Goal: Task Accomplishment & Management: Manage account settings

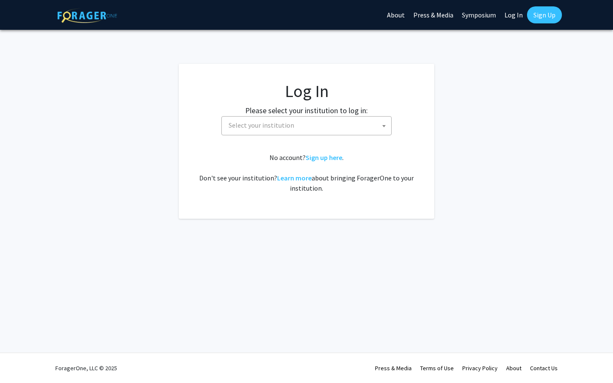
select select
click at [331, 130] on span "Select your institution" at bounding box center [308, 125] width 166 height 17
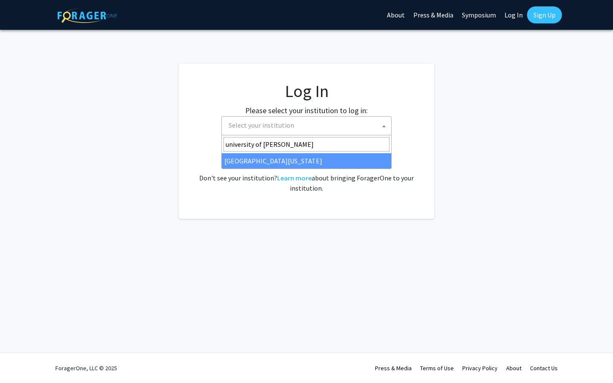
type input "university of [PERSON_NAME]"
select select "13"
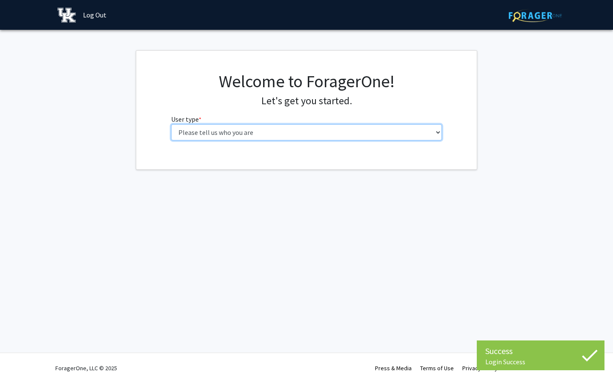
click at [284, 137] on select "Please tell us who you are Undergraduate Student Master's Student Doctoral Cand…" at bounding box center [306, 132] width 271 height 16
select select "1: undergrad"
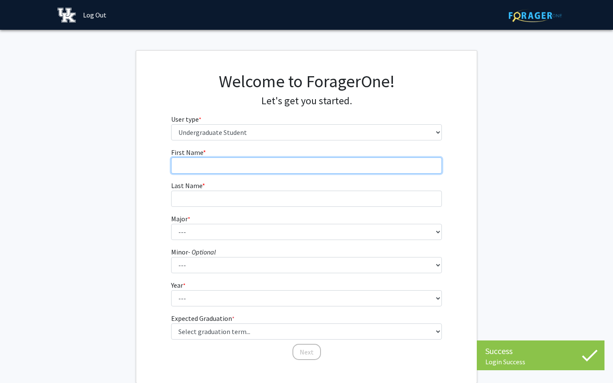
click at [307, 166] on input "First Name * required" at bounding box center [306, 166] width 271 height 16
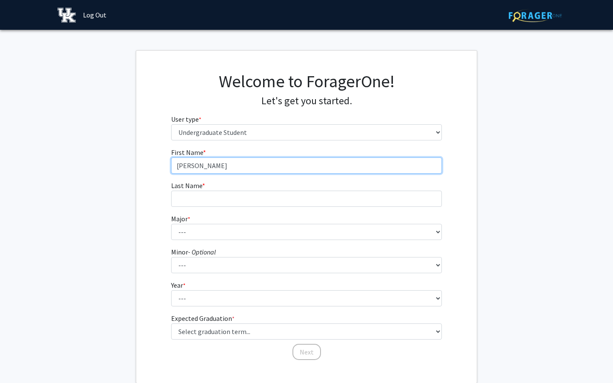
type input "[PERSON_NAME]"
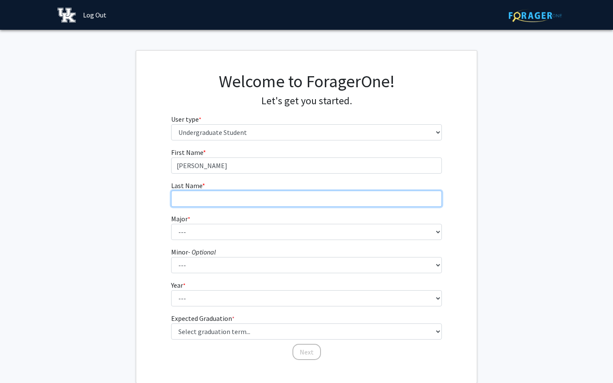
click at [289, 202] on input "Last Name * required" at bounding box center [306, 199] width 271 height 16
type input "[PERSON_NAME]"
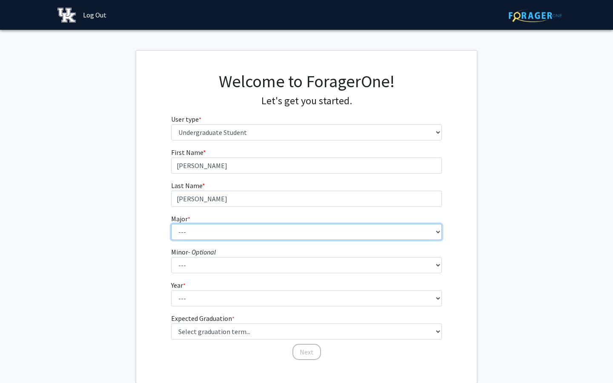
click at [253, 235] on select "--- Accounting Aerospace Engineering African American & Africana Studies Agricu…" at bounding box center [306, 232] width 271 height 16
select select "27: 864"
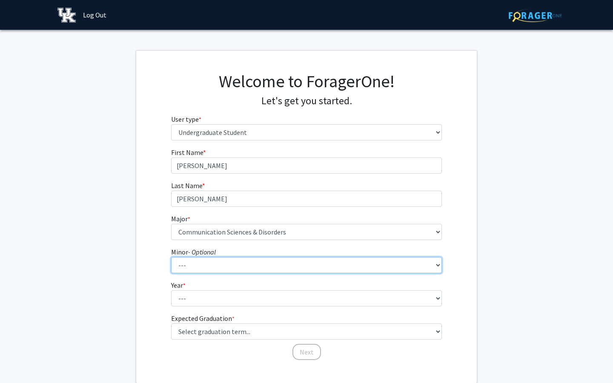
click at [231, 262] on select "--- African American & Africana Studies Agricultural Economics American Studies…" at bounding box center [306, 265] width 271 height 16
select select "16: 668"
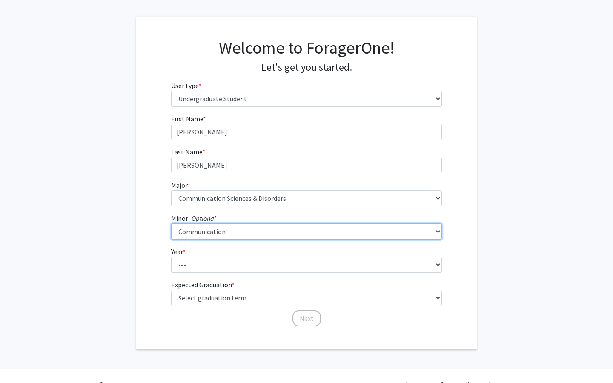
scroll to position [34, 0]
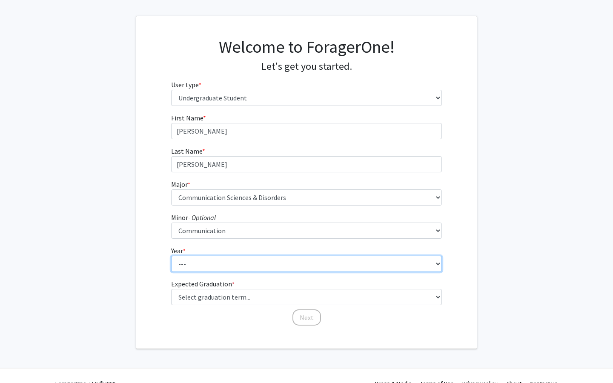
click at [229, 270] on select "--- First-year Sophomore Junior Senior Postbaccalaureate Certificate" at bounding box center [306, 264] width 271 height 16
select select "3: junior"
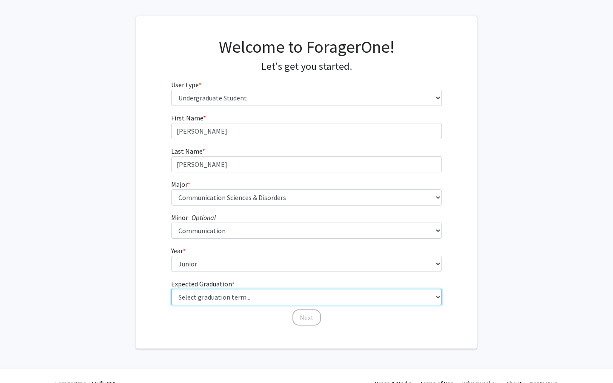
click at [231, 297] on select "Select graduation term... Spring 2025 Summer 2025 Fall 2025 Winter 2025 Spring …" at bounding box center [306, 297] width 271 height 16
select select "9: spring_2027"
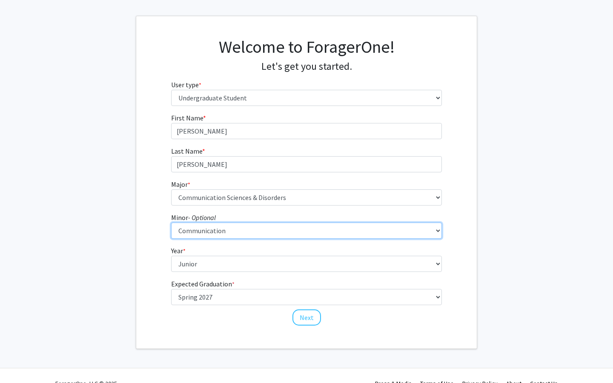
click at [242, 232] on select "--- African American & Africana Studies Agricultural Economics American Studies…" at bounding box center [306, 231] width 271 height 16
select select "0: null"
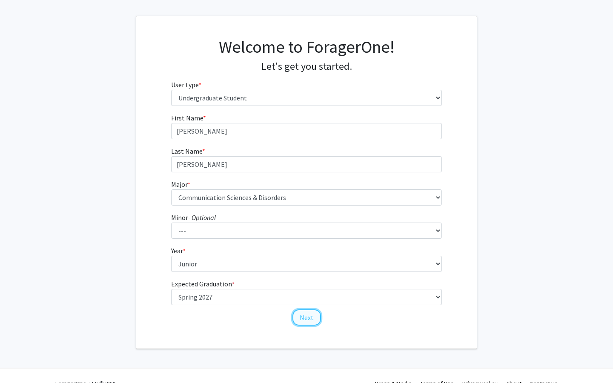
click at [304, 316] on button "Next" at bounding box center [307, 318] width 29 height 16
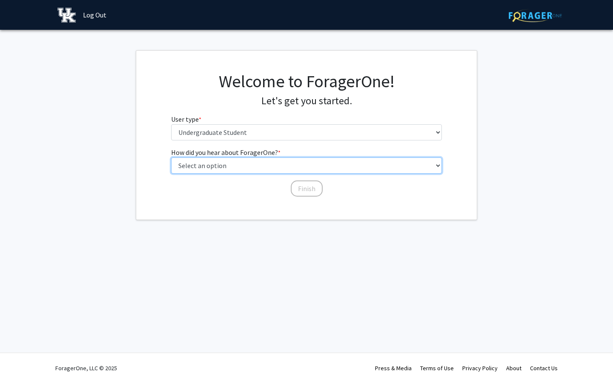
click at [263, 169] on select "Select an option Peer/student recommendation Faculty/staff recommendation Unive…" at bounding box center [306, 166] width 271 height 16
select select "2: faculty_recommendation"
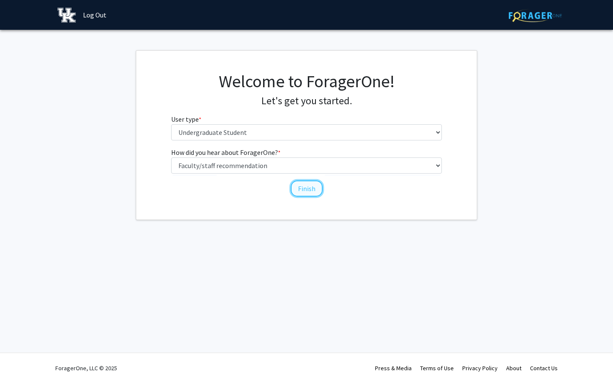
click at [307, 189] on button "Finish" at bounding box center [307, 189] width 32 height 16
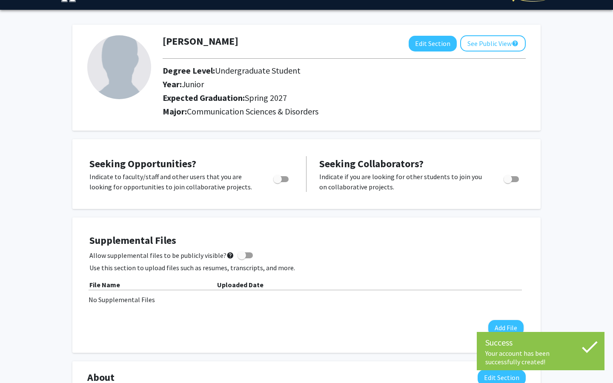
scroll to position [3, 0]
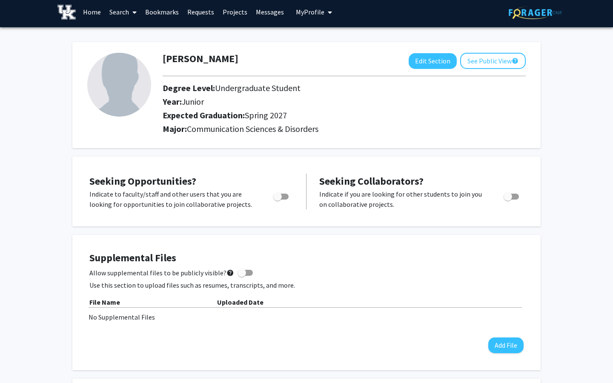
click at [126, 86] on img at bounding box center [119, 85] width 64 height 64
click at [433, 63] on button "Edit Section" at bounding box center [433, 61] width 48 height 16
select select "junior"
select select "37: spring_2027"
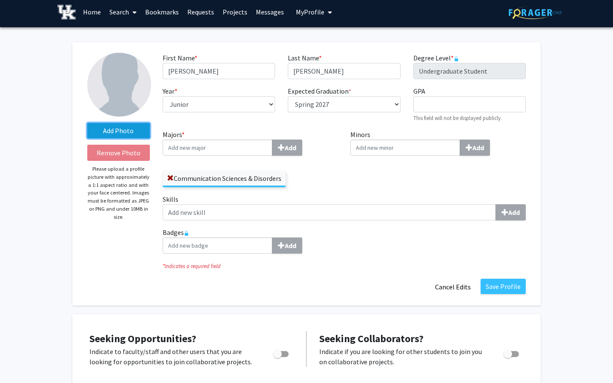
click at [114, 131] on label "Add Photo" at bounding box center [118, 130] width 63 height 15
click at [0, 0] on input "Add Photo" at bounding box center [0, 0] width 0 height 0
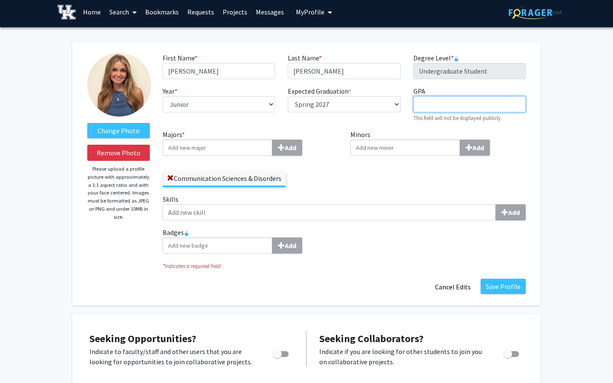
click at [437, 107] on input "GPA required" at bounding box center [469, 104] width 112 height 16
type input "4.0"
click at [431, 175] on div "Minors Add" at bounding box center [438, 161] width 188 height 65
click at [242, 149] on input "Majors * Add" at bounding box center [218, 148] width 110 height 16
click at [327, 186] on div "Communication Sciences & Disorders" at bounding box center [250, 175] width 175 height 25
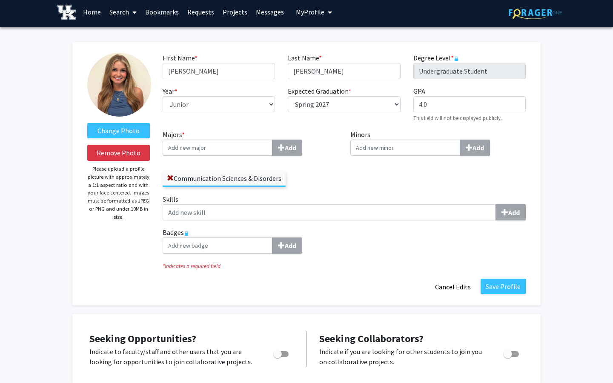
click at [385, 152] on input "Minors Add" at bounding box center [405, 148] width 110 height 16
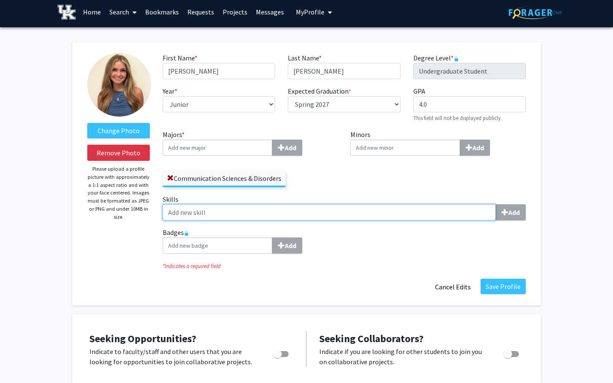
click at [366, 205] on input "Skills Add" at bounding box center [329, 212] width 333 height 16
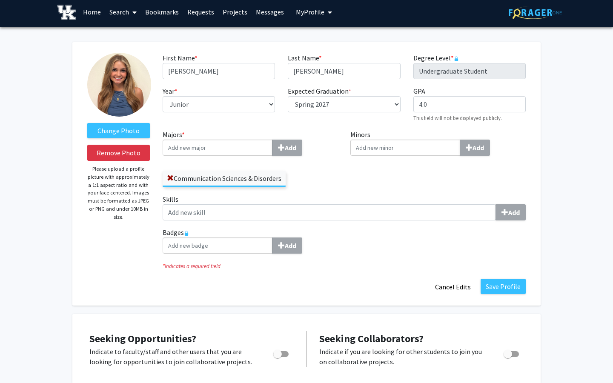
click at [383, 179] on div "Minors Add" at bounding box center [438, 161] width 188 height 65
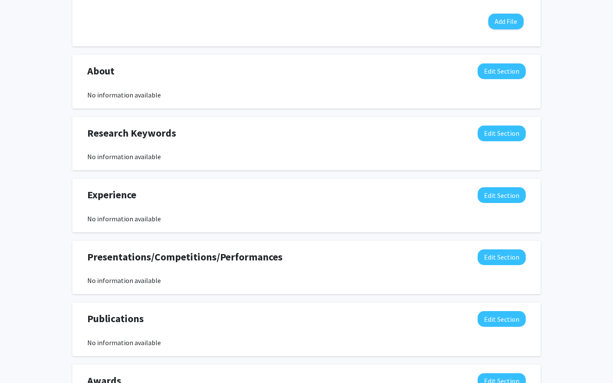
scroll to position [484, 0]
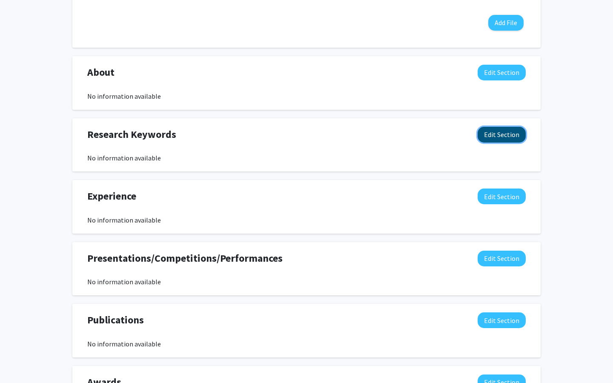
click at [492, 134] on button "Edit Section" at bounding box center [502, 135] width 48 height 16
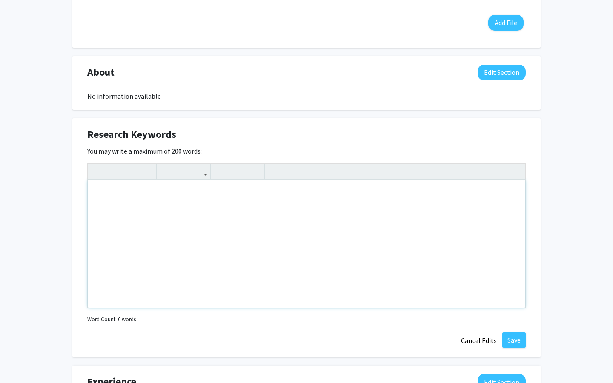
click at [269, 209] on div "Note to users with screen readers: Please deactivate our accessibility plugin f…" at bounding box center [307, 244] width 438 height 128
drag, startPoint x: 135, startPoint y: 244, endPoint x: 113, endPoint y: 244, distance: 21.7
click at [113, 244] on p "Technology" at bounding box center [306, 245] width 421 height 10
type textarea "<p>Virtual Reality&nbsp;</p><p>Pediatric&nbsp;</p><p>[MEDICAL_DATA]&nbsp;</p><p…"
click at [511, 341] on button "Save" at bounding box center [513, 340] width 23 height 15
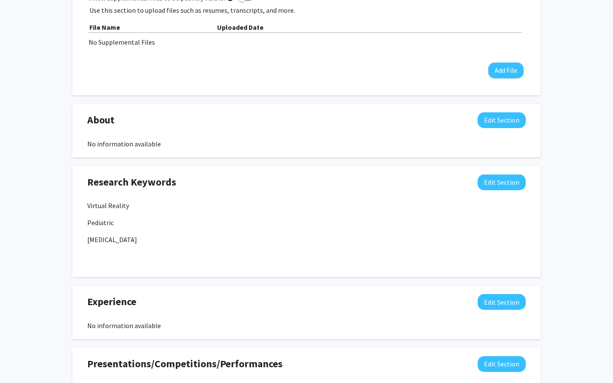
scroll to position [399, 0]
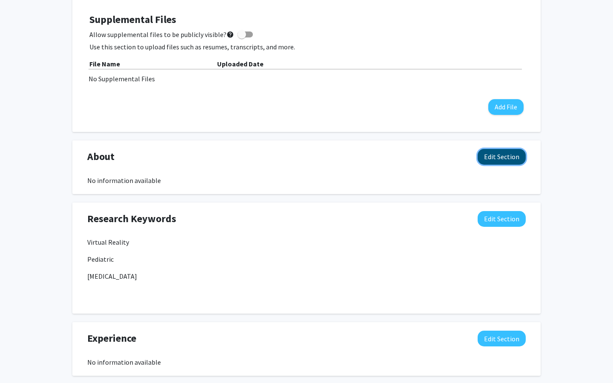
click at [500, 160] on button "Edit Section" at bounding box center [502, 157] width 48 height 16
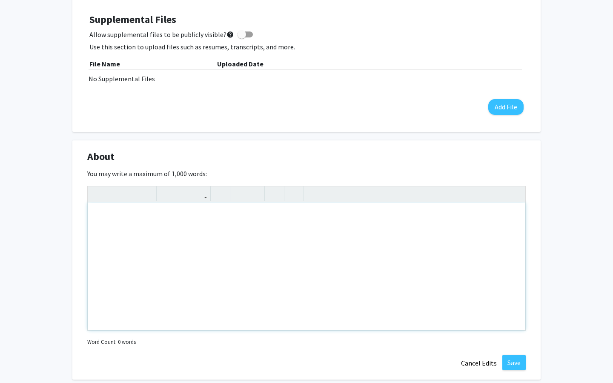
click at [275, 258] on div "Note to users with screen readers: Please deactivate our accessibility plugin f…" at bounding box center [307, 267] width 438 height 128
click at [115, 218] on div "Hi! I'm a CSD Junior with special interests in pediatrics, cleft lip/palate, and" at bounding box center [307, 267] width 438 height 128
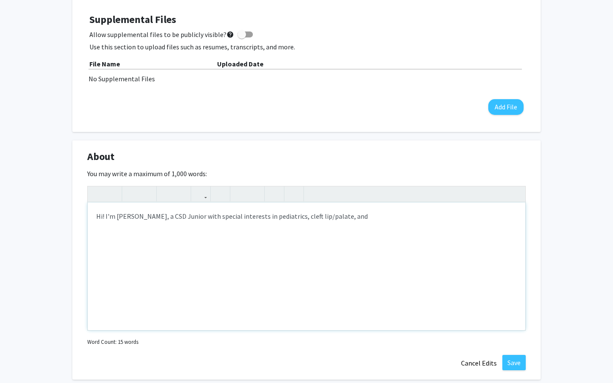
click at [192, 219] on div "Hi! I'm [PERSON_NAME], a CSD Junior with special interests in pediatrics, cleft…" at bounding box center [307, 267] width 438 height 128
click at [291, 219] on div "Hi! I'm [PERSON_NAME], a CSD Junior at the [GEOGRAPHIC_DATA][US_STATE]. with sp…" at bounding box center [307, 267] width 438 height 128
click at [397, 237] on div "Hi! I'm [PERSON_NAME], a CSD Junior at the [GEOGRAPHIC_DATA][US_STATE]. I hold …" at bounding box center [307, 267] width 438 height 128
click at [294, 217] on div "Hi! I'm [PERSON_NAME], a CSD Junior at the [GEOGRAPHIC_DATA][US_STATE]. I hold …" at bounding box center [307, 267] width 438 height 128
drag, startPoint x: 306, startPoint y: 220, endPoint x: 296, endPoint y: 220, distance: 9.8
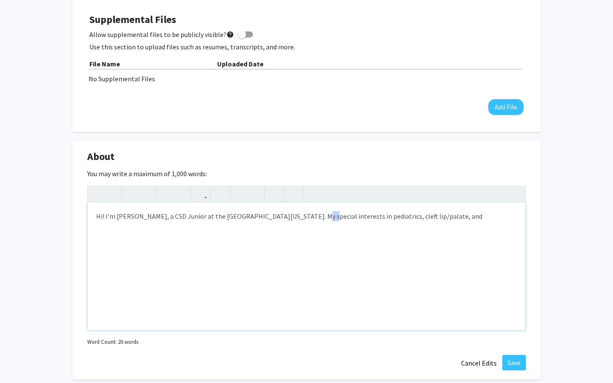
click at [296, 220] on div "Hi! I'm [PERSON_NAME], a CSD Junior at the [GEOGRAPHIC_DATA][US_STATE]. My spec…" at bounding box center [307, 267] width 438 height 128
click at [369, 237] on div "Hi! I'm [PERSON_NAME], a CSD Junior at the [GEOGRAPHIC_DATA][US_STATE]. My inte…" at bounding box center [307, 267] width 438 height 128
click at [314, 220] on div "Hi! I'm [PERSON_NAME], a CSD Junior at the [GEOGRAPHIC_DATA][US_STATE]. My inte…" at bounding box center [307, 267] width 438 height 128
click at [337, 253] on div "Hi! I'm [PERSON_NAME], a CSD Junior at the [GEOGRAPHIC_DATA][US_STATE]. My inte…" at bounding box center [307, 267] width 438 height 128
click at [318, 215] on div "Hi! I'm [PERSON_NAME], a CSD Junior at the [GEOGRAPHIC_DATA][US_STATE]. My inte…" at bounding box center [307, 267] width 438 height 128
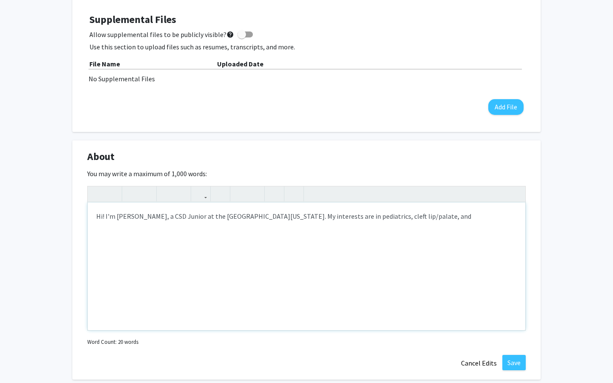
click at [335, 228] on div "Hi! I'm [PERSON_NAME], a CSD Junior at the [GEOGRAPHIC_DATA][US_STATE]. My inte…" at bounding box center [307, 267] width 438 height 128
click at [330, 248] on div "Hi! I'm [PERSON_NAME], a CSD Junior at the [GEOGRAPHIC_DATA][US_STATE]. My inte…" at bounding box center [307, 267] width 438 height 128
click at [277, 216] on div "Hi! I'm [PERSON_NAME], a CSD Junior at the [GEOGRAPHIC_DATA][US_STATE]. My inte…" at bounding box center [307, 267] width 438 height 128
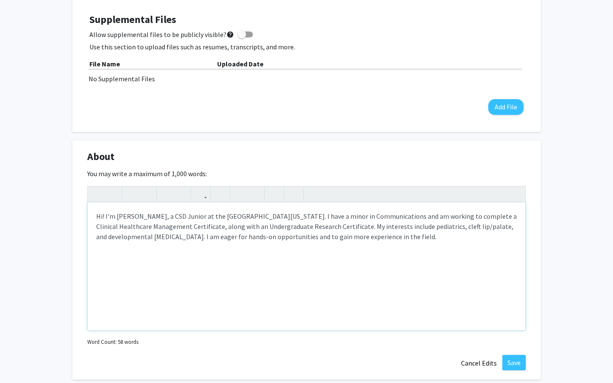
click at [400, 258] on div "Hi! I'm [PERSON_NAME], a CSD Junior at the [GEOGRAPHIC_DATA][US_STATE]. I have …" at bounding box center [307, 267] width 438 height 128
drag, startPoint x: 399, startPoint y: 217, endPoint x: 386, endPoint y: 217, distance: 12.8
click at [386, 217] on div "Hi! I'm [PERSON_NAME], a CSD Junior at the [GEOGRAPHIC_DATA][US_STATE]. I have …" at bounding box center [307, 267] width 438 height 128
click at [429, 245] on div "Hi! I'm [PERSON_NAME], a CSD Junior at the [GEOGRAPHIC_DATA][US_STATE]. I have …" at bounding box center [307, 267] width 438 height 128
click at [198, 232] on div "Hi! I'm [PERSON_NAME], a CSD Junior at the [GEOGRAPHIC_DATA][US_STATE]. I have …" at bounding box center [307, 267] width 438 height 128
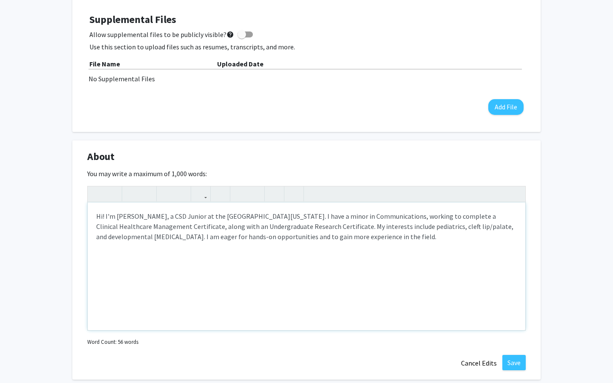
click at [184, 227] on div "Hi! I'm [PERSON_NAME], a CSD Junior at the [GEOGRAPHIC_DATA][US_STATE]. I have …" at bounding box center [307, 267] width 438 height 128
drag, startPoint x: 196, startPoint y: 227, endPoint x: 178, endPoint y: 227, distance: 17.5
click at [179, 227] on div "Hi! I'm [PERSON_NAME], a CSD Junior at the [GEOGRAPHIC_DATA][US_STATE]. I have …" at bounding box center [307, 267] width 438 height 128
click at [235, 293] on div "Hi! I'm [PERSON_NAME], a CSD Junior at the [GEOGRAPHIC_DATA][US_STATE]. I have …" at bounding box center [307, 267] width 438 height 128
click at [390, 243] on div "Hi! I'm [PERSON_NAME], a CSD Junior at the [GEOGRAPHIC_DATA][US_STATE]. I have …" at bounding box center [307, 267] width 438 height 128
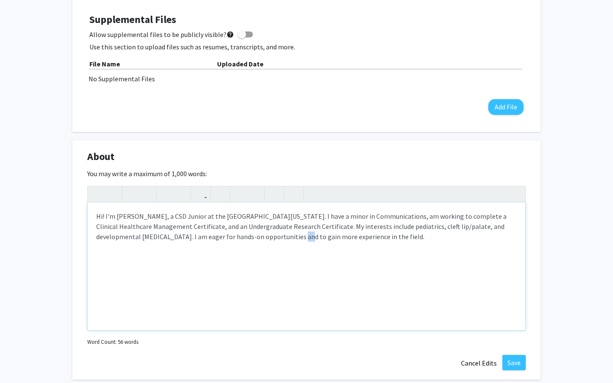
drag, startPoint x: 245, startPoint y: 235, endPoint x: 237, endPoint y: 235, distance: 8.1
click at [238, 235] on div "Hi! I'm [PERSON_NAME], a CSD Junior at the [GEOGRAPHIC_DATA][US_STATE]. I have …" at bounding box center [307, 267] width 438 height 128
type textarea "Hi! I'm [PERSON_NAME], a CSD Junior at the [GEOGRAPHIC_DATA][US_STATE]. I have …"
click at [276, 267] on div "Hi! I'm [PERSON_NAME], a CSD Junior at the [GEOGRAPHIC_DATA][US_STATE]. I have …" at bounding box center [307, 267] width 438 height 128
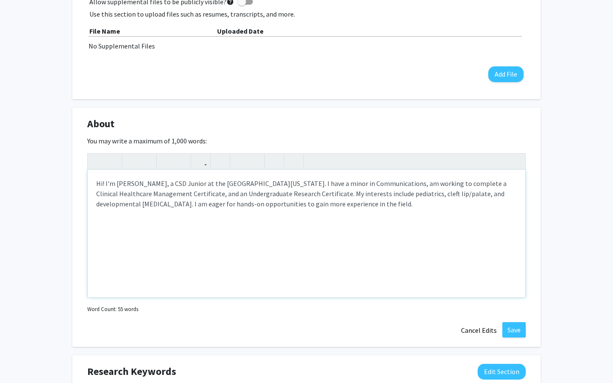
scroll to position [433, 0]
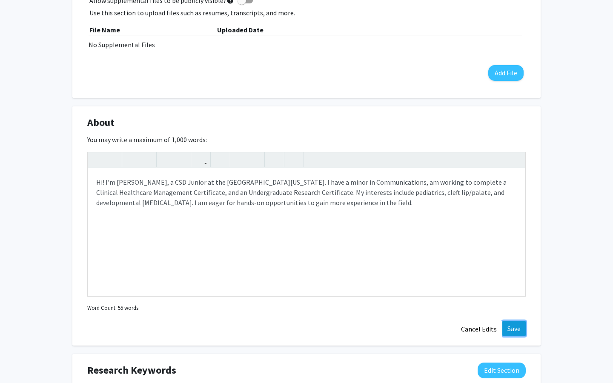
click at [513, 330] on button "Save" at bounding box center [513, 328] width 23 height 15
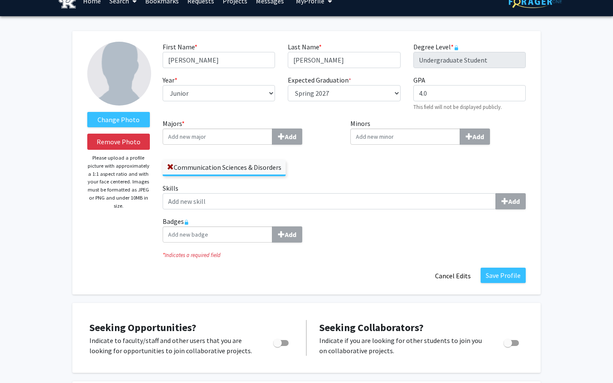
scroll to position [14, 0]
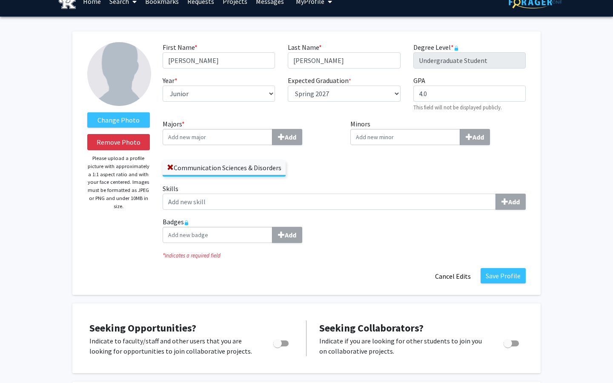
click at [398, 143] on input "Minors Add" at bounding box center [405, 137] width 110 height 16
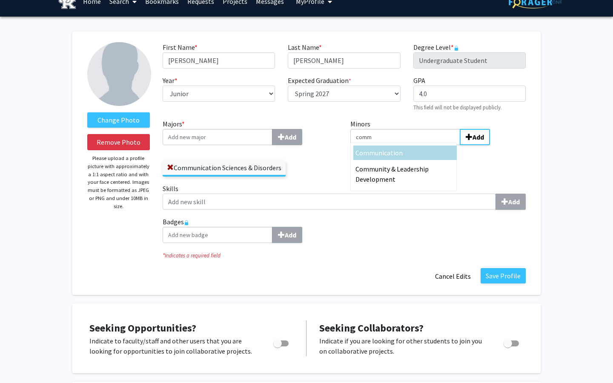
type input "comm"
click at [377, 153] on span "unication" at bounding box center [389, 153] width 28 height 9
click at [377, 145] on input "comm" at bounding box center [405, 137] width 110 height 16
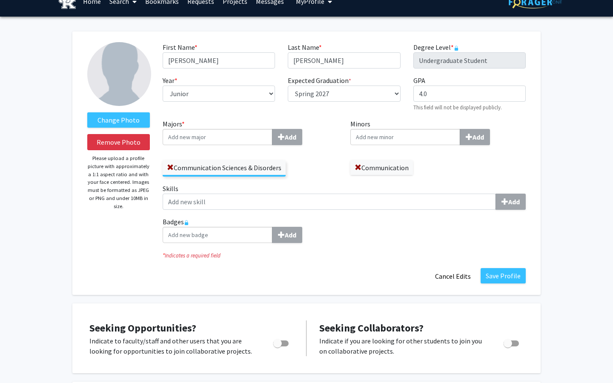
scroll to position [0, 0]
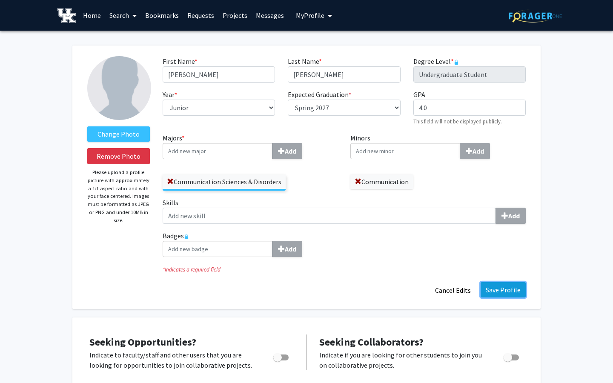
click at [499, 290] on button "Save Profile" at bounding box center [503, 289] width 45 height 15
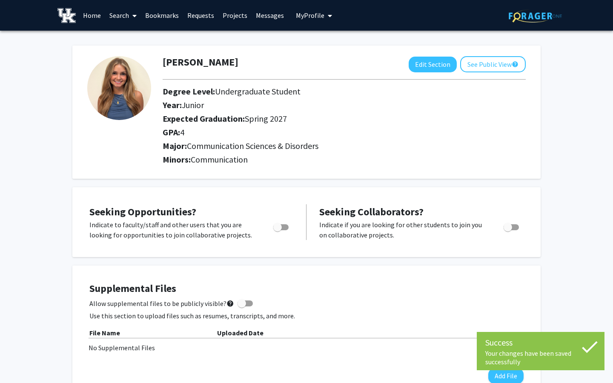
click at [137, 75] on img at bounding box center [119, 88] width 64 height 64
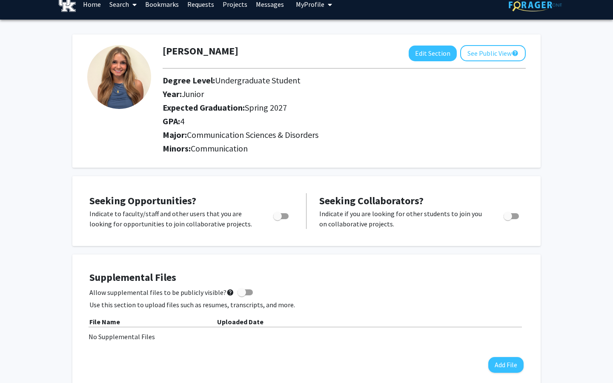
scroll to position [12, 0]
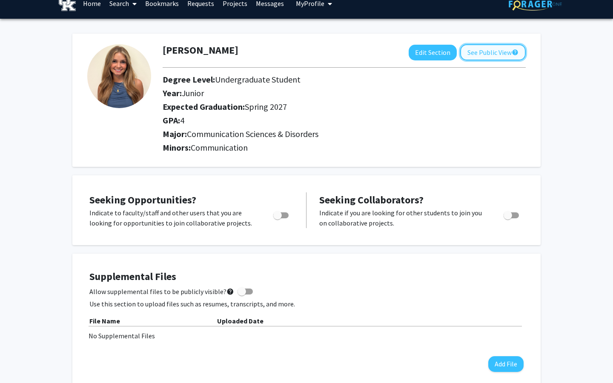
click at [502, 55] on button "See Public View help" at bounding box center [493, 52] width 66 height 16
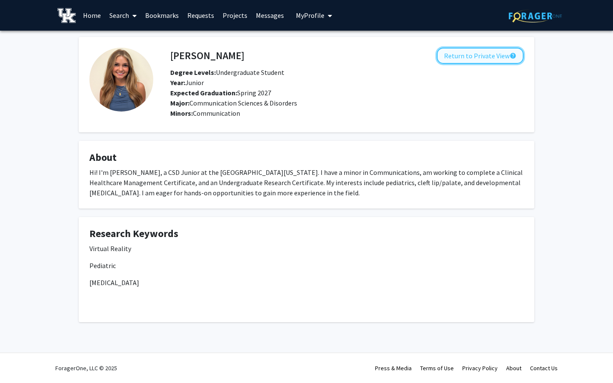
click at [470, 63] on button "Return to Private View help" at bounding box center [480, 56] width 87 height 16
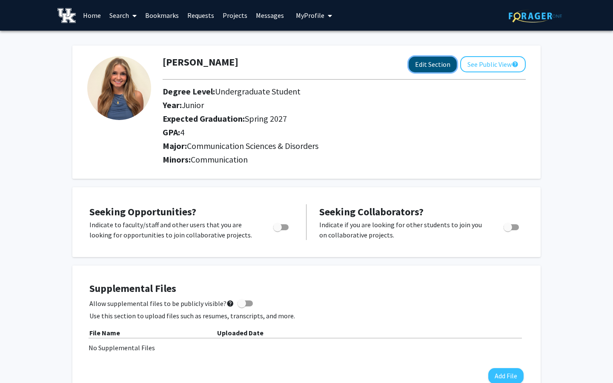
click at [443, 65] on button "Edit Section" at bounding box center [433, 65] width 48 height 16
select select "junior"
select select "37: spring_2027"
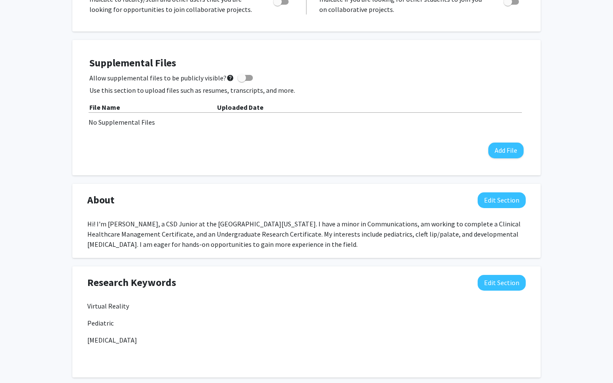
scroll to position [364, 0]
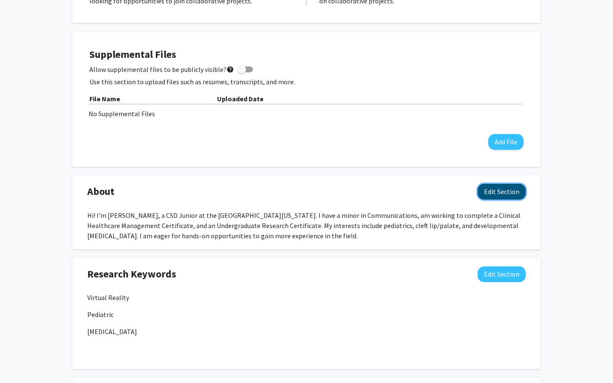
click at [500, 193] on button "Edit Section" at bounding box center [502, 192] width 48 height 16
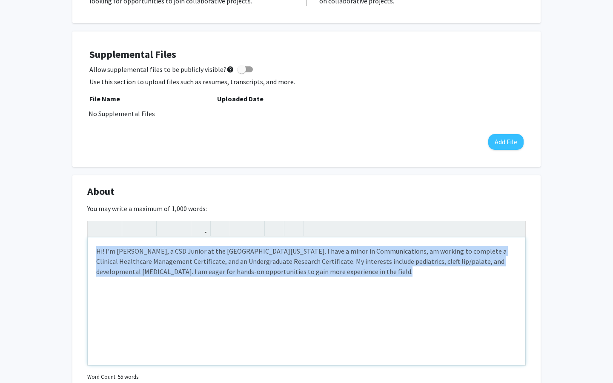
drag, startPoint x: 341, startPoint y: 277, endPoint x: 70, endPoint y: 243, distance: 272.5
click at [70, 243] on div "Change Photo Remove Photo Please upload a profile picture with approximately a …" at bounding box center [306, 238] width 613 height 1144
copy div "Hi! I'm [PERSON_NAME], a CSD Junior at the [GEOGRAPHIC_DATA][US_STATE]. I have …"
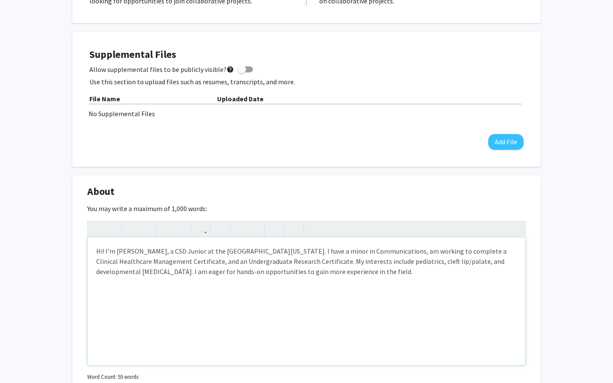
click at [187, 283] on div "Hi! I'm [PERSON_NAME], a CSD Junior at the [GEOGRAPHIC_DATA][US_STATE]. I have …" at bounding box center [307, 302] width 438 height 128
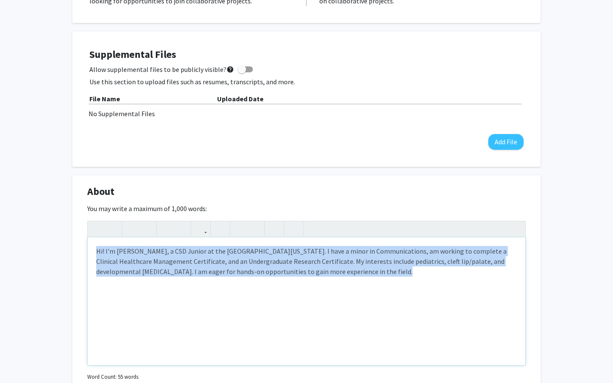
drag, startPoint x: 350, startPoint y: 275, endPoint x: 91, endPoint y: 250, distance: 260.5
click at [91, 250] on div "Hi! I'm [PERSON_NAME], a CSD Junior at the [GEOGRAPHIC_DATA][US_STATE]. I have …" at bounding box center [307, 302] width 438 height 128
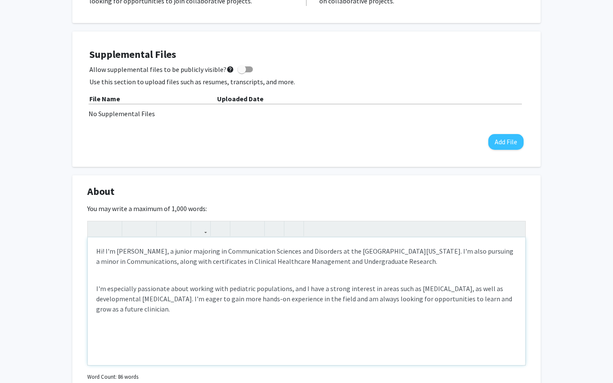
click at [145, 277] on div "Hi! I'm [PERSON_NAME], a junior majoring in Communication Sciences and Disorder…" at bounding box center [307, 302] width 438 height 128
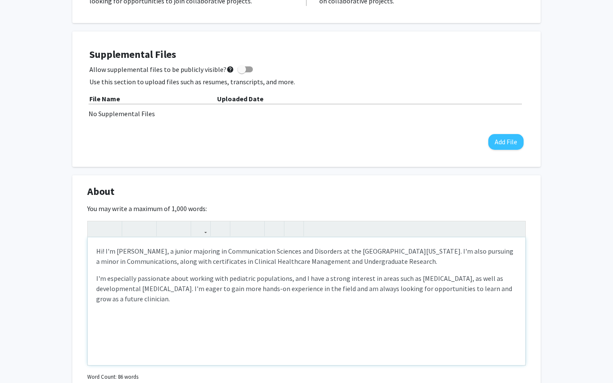
click at [180, 316] on div "Hi! I'm [PERSON_NAME], a junior majoring in Communication Sciences and Disorder…" at bounding box center [307, 302] width 438 height 128
drag, startPoint x: 466, startPoint y: 251, endPoint x: 421, endPoint y: 252, distance: 45.2
click at [421, 252] on p "Hi! I'm [PERSON_NAME], a junior majoring in Communication Sciences and Disorder…" at bounding box center [306, 256] width 421 height 20
click at [174, 269] on div "Hi! I'm [PERSON_NAME], a junior majoring in Communication Sciences and Disorder…" at bounding box center [307, 302] width 438 height 128
click at [179, 263] on p "Hi! I'm [PERSON_NAME], a junior majoring in Communication Sciences and Disorder…" at bounding box center [306, 256] width 421 height 20
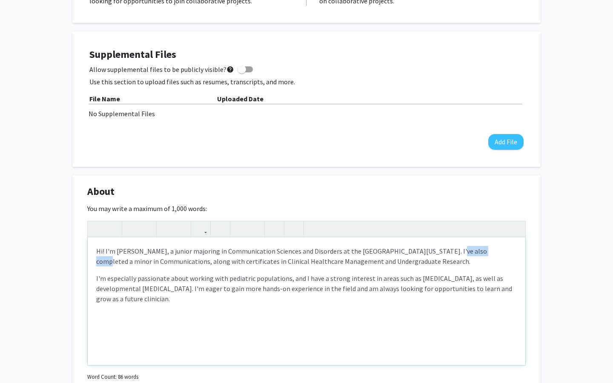
drag, startPoint x: 466, startPoint y: 250, endPoint x: 428, endPoint y: 251, distance: 38.3
click at [428, 251] on p "Hi! I'm [PERSON_NAME], a junior majoring in Communication Sciences and Disorder…" at bounding box center [306, 256] width 421 height 20
click at [366, 288] on p "I'm especially passionate about working with pediatric populations, and I have …" at bounding box center [306, 288] width 421 height 31
click at [248, 284] on p "I'm especially passionate about working with pediatric populations, and I have …" at bounding box center [306, 288] width 421 height 31
click at [413, 289] on p "I'm especially passionate about working with pediatric populations, and I have …" at bounding box center [306, 288] width 421 height 31
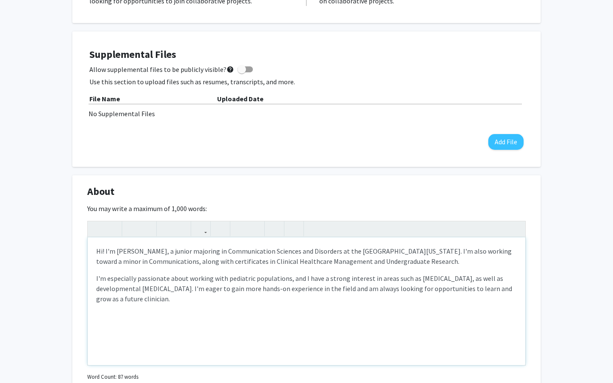
click at [449, 269] on div "Hi! I'm [PERSON_NAME], a junior majoring in Communication Sciences and Disorder…" at bounding box center [307, 302] width 438 height 128
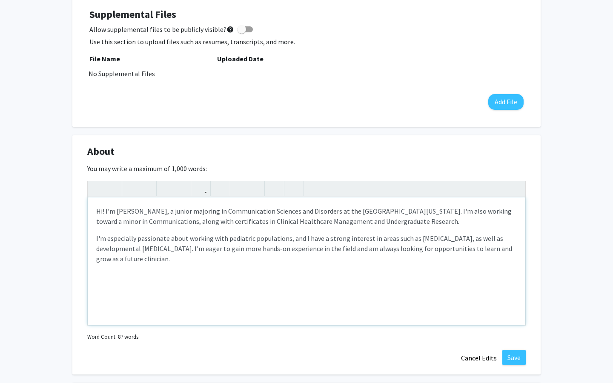
scroll to position [407, 0]
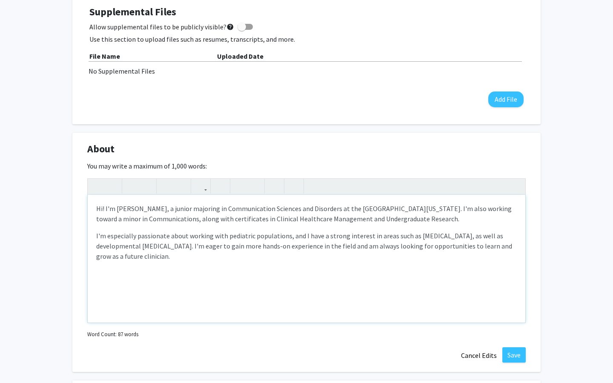
click at [136, 238] on p "I'm especially passionate about working with pediatric populations, and I have …" at bounding box center [306, 246] width 421 height 31
type textarea "<p>Hi! I'm [PERSON_NAME], a junior majoring in Communication Sciences and Disor…"
click at [233, 281] on div "Hi! I'm [PERSON_NAME], a junior majoring in Communication Sciences and Disorder…" at bounding box center [307, 259] width 438 height 128
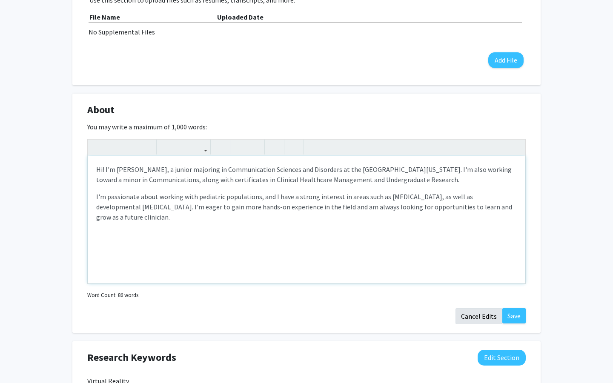
scroll to position [453, 0]
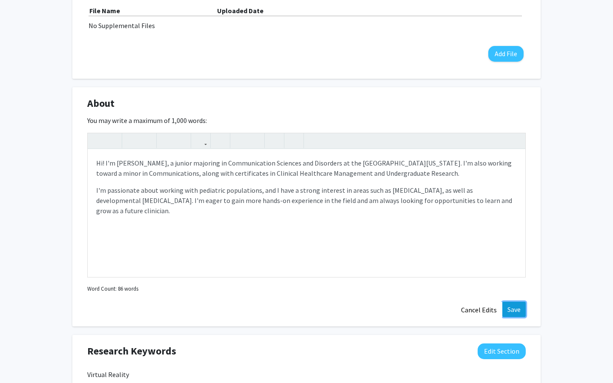
click at [516, 307] on button "Save" at bounding box center [513, 309] width 23 height 15
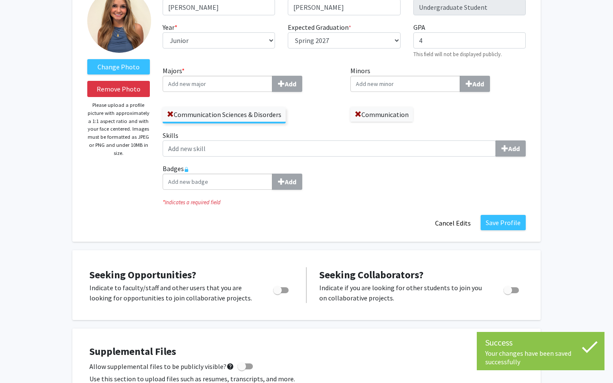
scroll to position [0, 0]
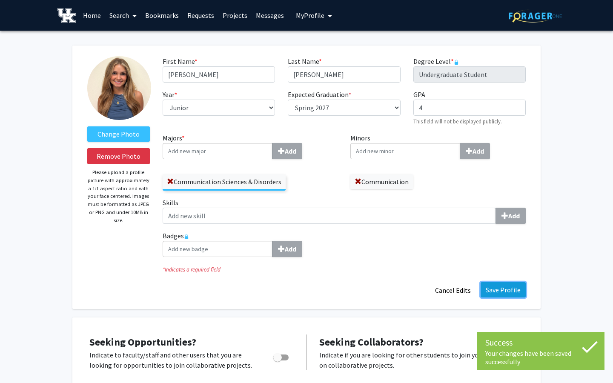
click at [511, 285] on button "Save Profile" at bounding box center [503, 289] width 45 height 15
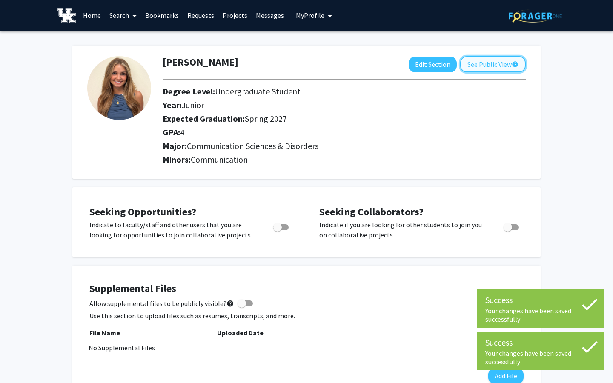
click at [485, 63] on button "See Public View help" at bounding box center [493, 64] width 66 height 16
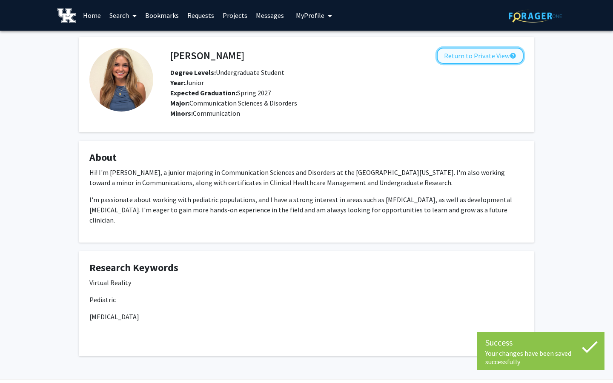
click at [482, 60] on button "Return to Private View help" at bounding box center [480, 56] width 87 height 16
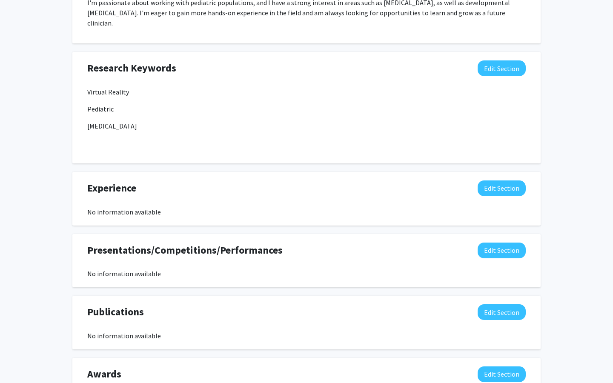
scroll to position [477, 0]
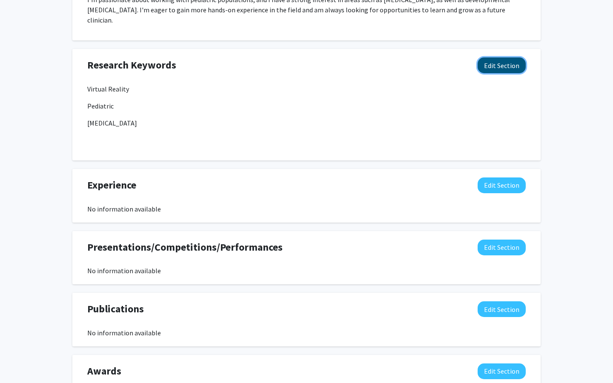
click at [500, 57] on button "Edit Section" at bounding box center [502, 65] width 48 height 16
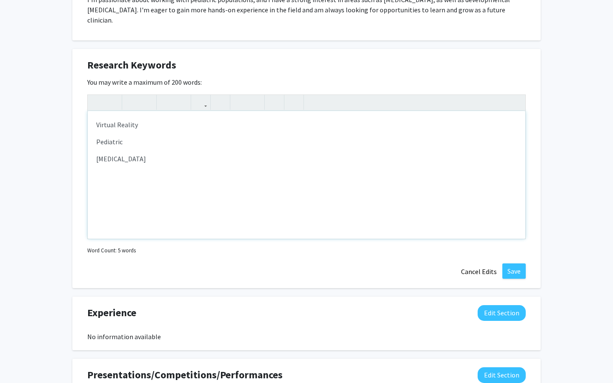
click at [243, 154] on p "[MEDICAL_DATA]" at bounding box center [306, 159] width 421 height 10
click at [137, 137] on p "Pediatric" at bounding box center [306, 142] width 421 height 10
click at [166, 154] on p "[MEDICAL_DATA]" at bounding box center [306, 159] width 421 height 10
type textarea "<p>Virtual Reality&nbsp;</p><p>Pediatric Population</p><p>[MEDICAL_DATA]&nbsp;<…"
click at [509, 264] on button "Save" at bounding box center [513, 271] width 23 height 15
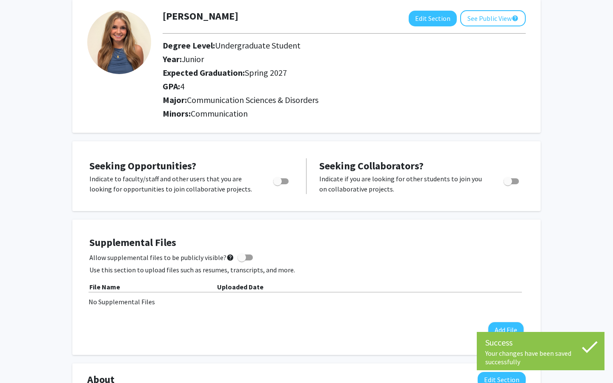
scroll to position [0, 0]
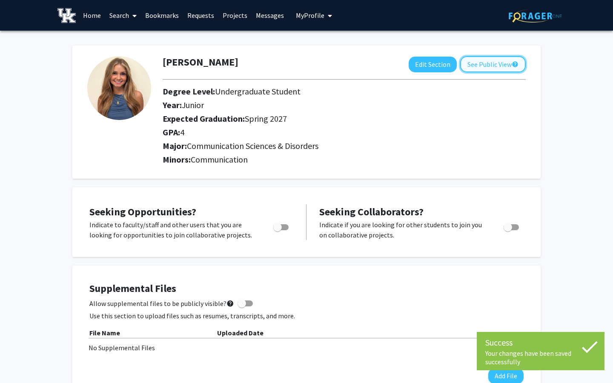
click at [490, 66] on button "See Public View help" at bounding box center [493, 64] width 66 height 16
